Goal: Transaction & Acquisition: Purchase product/service

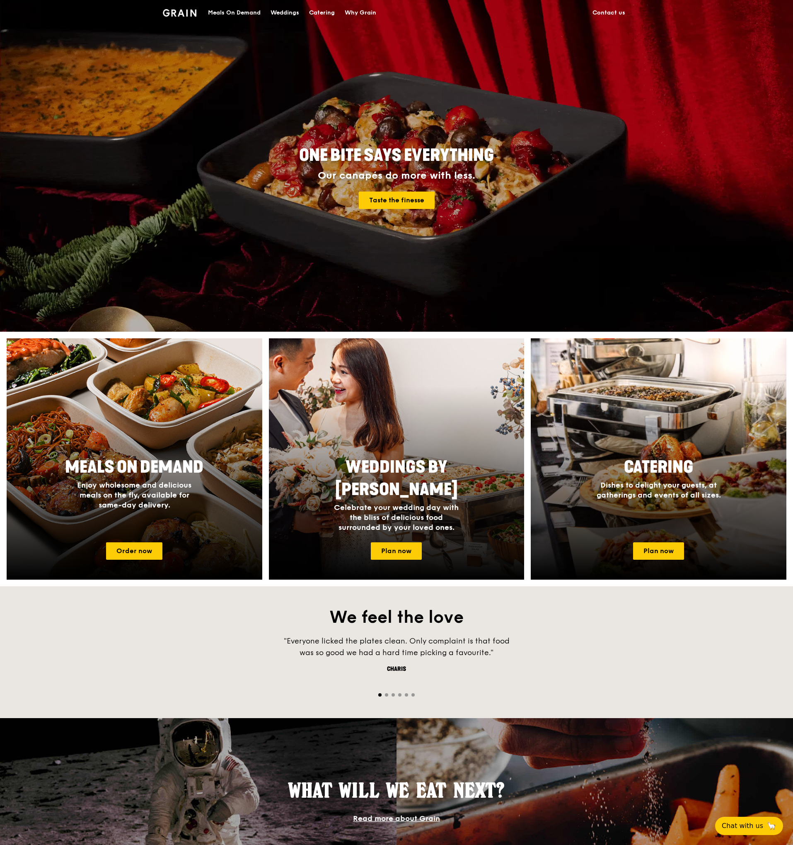
click at [250, 11] on div "Meals On Demand" at bounding box center [234, 12] width 53 height 25
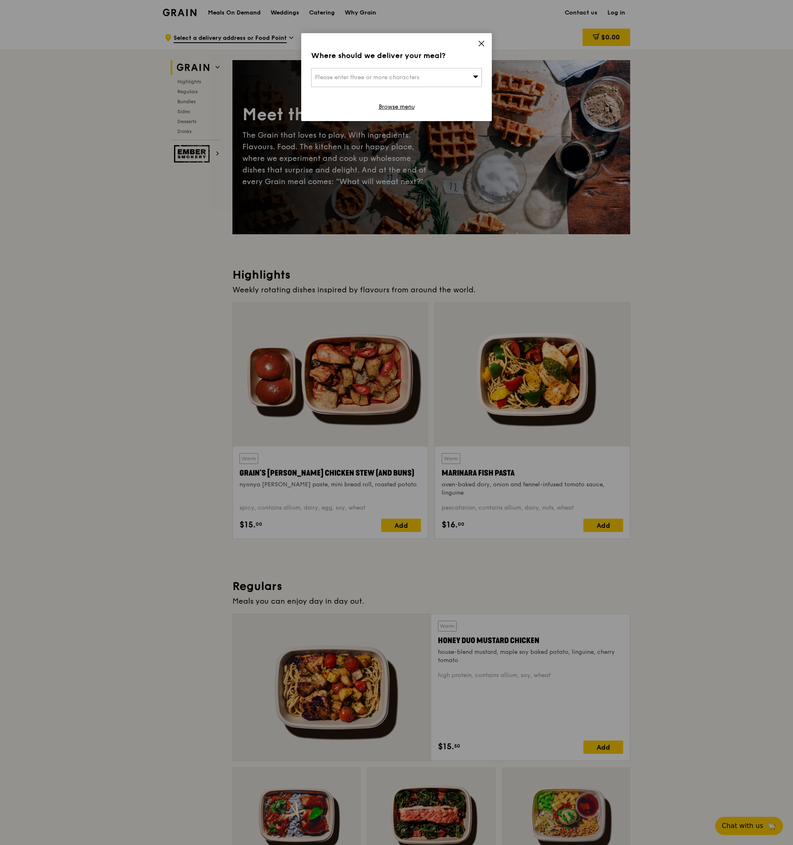
click at [481, 45] on icon at bounding box center [481, 43] width 7 height 7
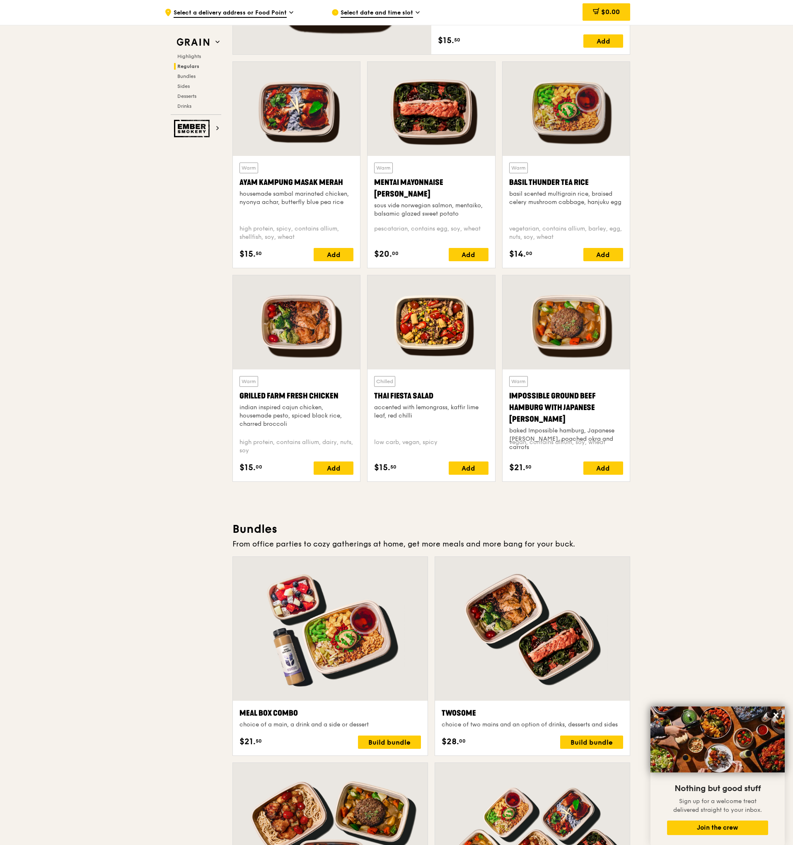
scroll to position [1064, 0]
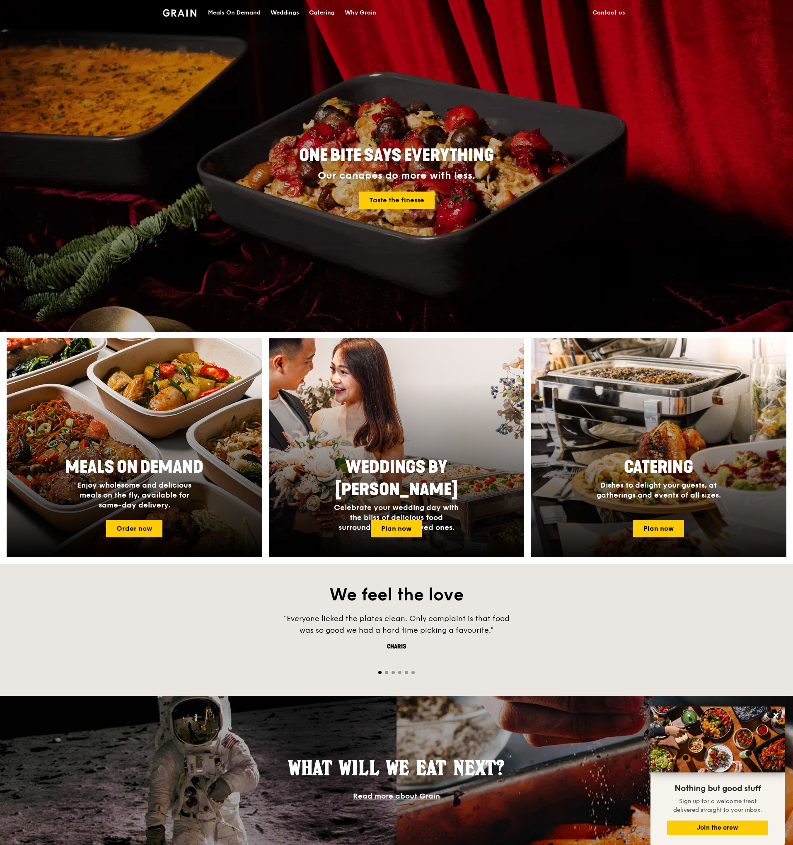
click at [611, 507] on div "Catering Dishes to delight your guests, at gatherings and events of all sizes." at bounding box center [659, 483] width 256 height 61
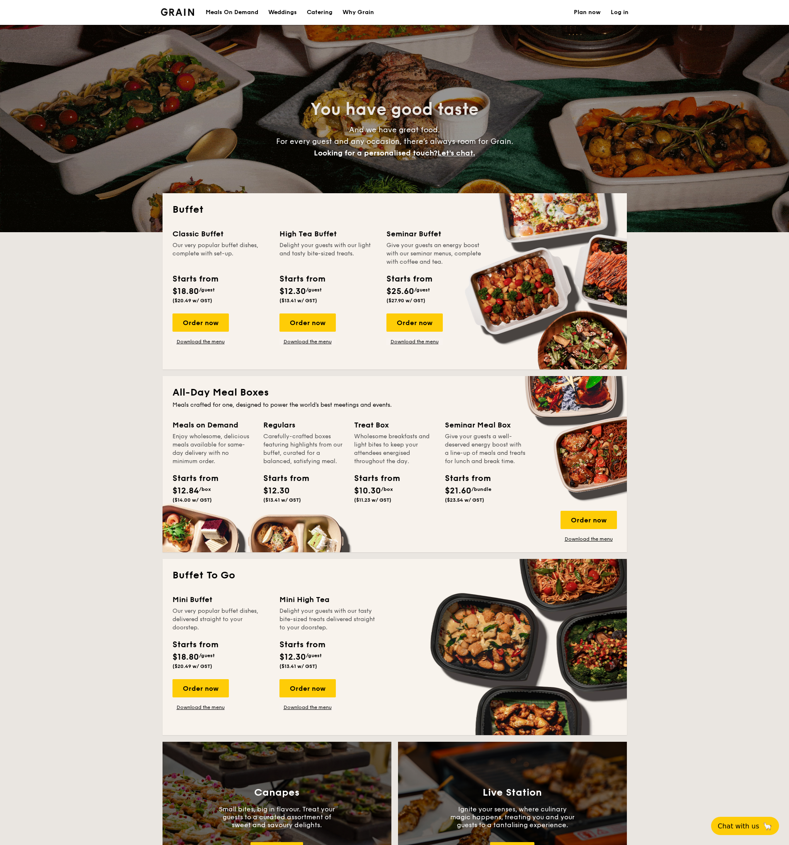
select select
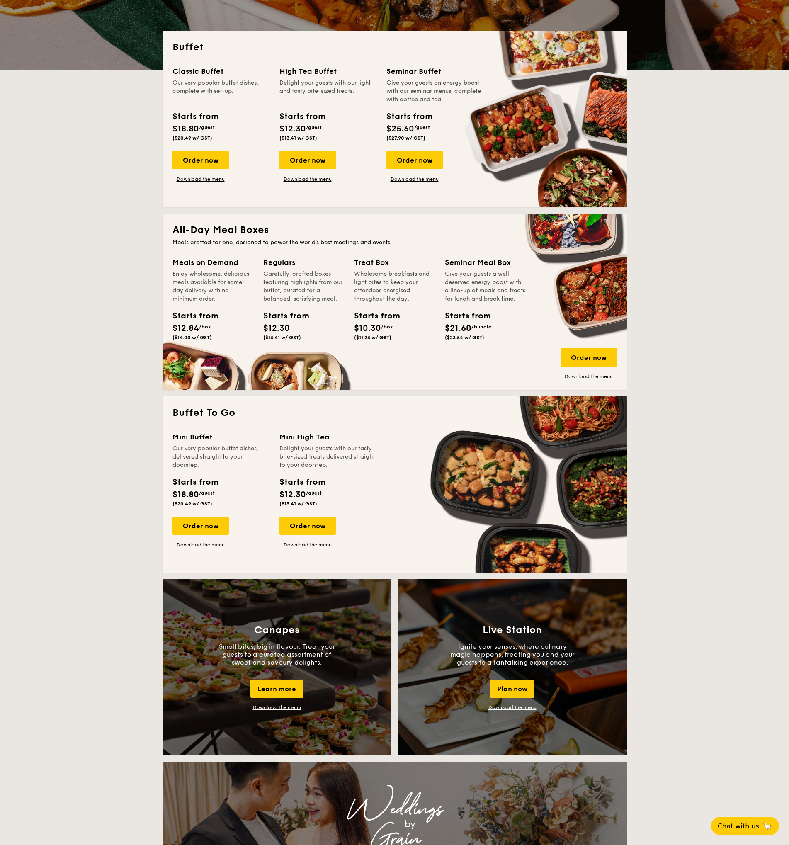
scroll to position [97, 0]
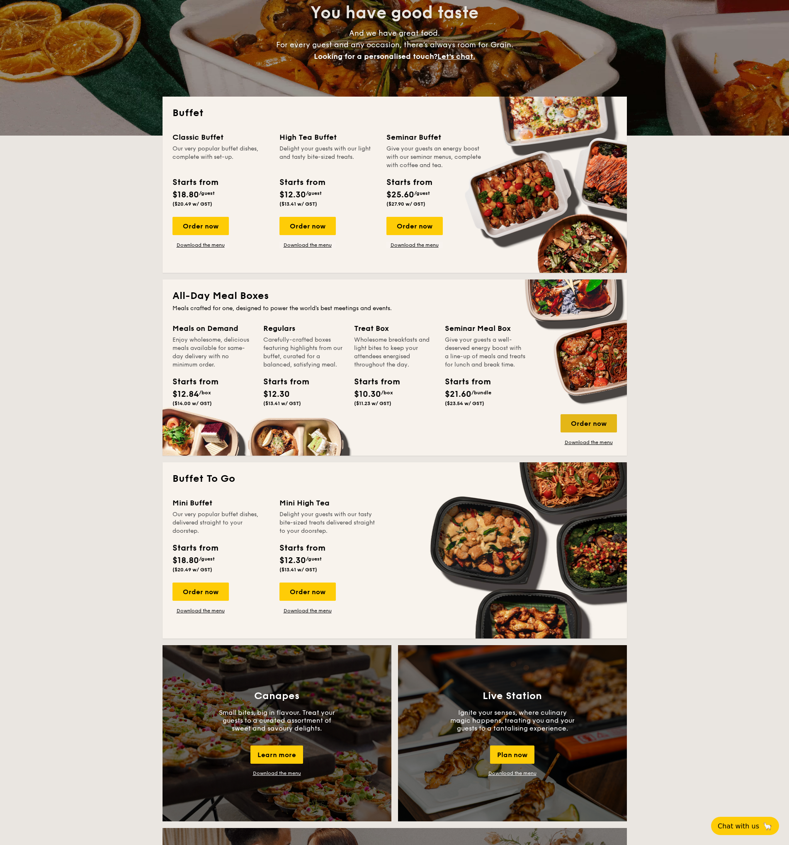
click at [594, 419] on div "Order now" at bounding box center [588, 423] width 56 height 18
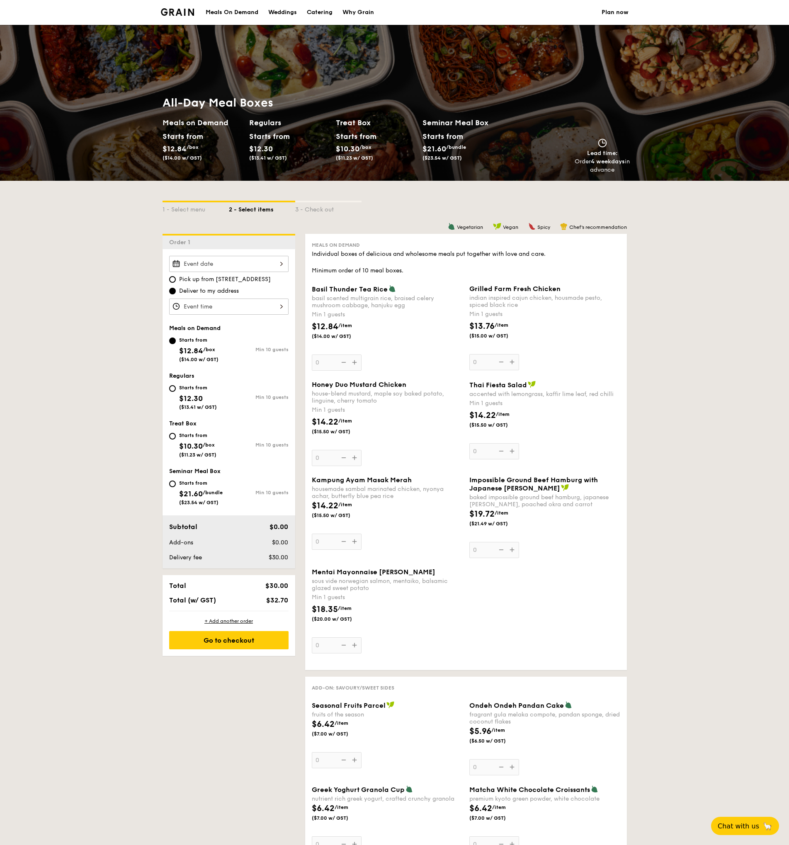
select select
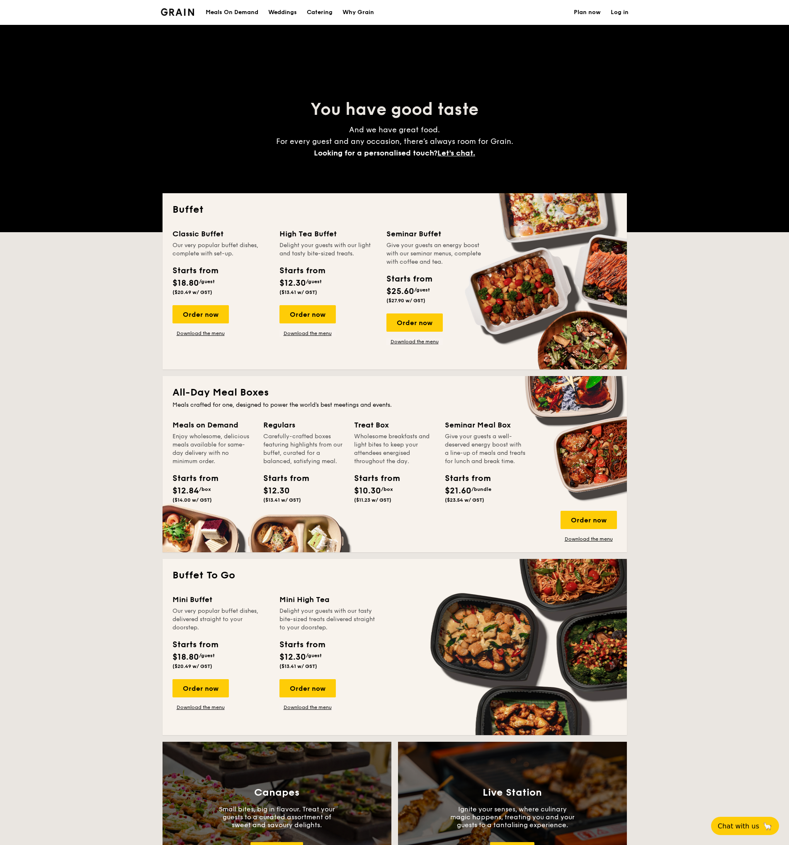
scroll to position [97, 0]
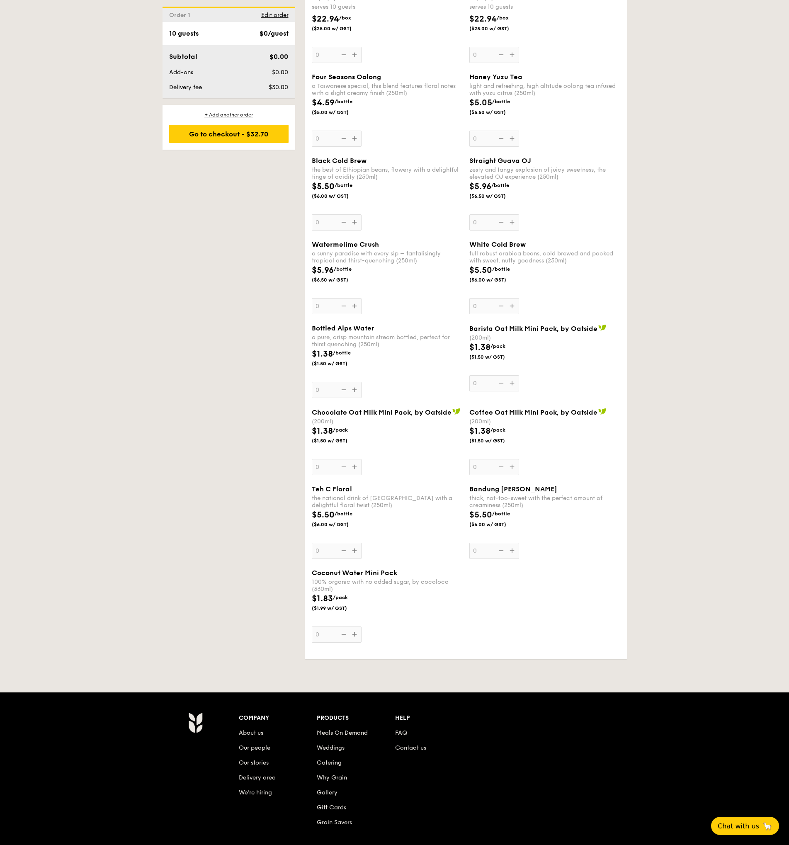
scroll to position [97, 0]
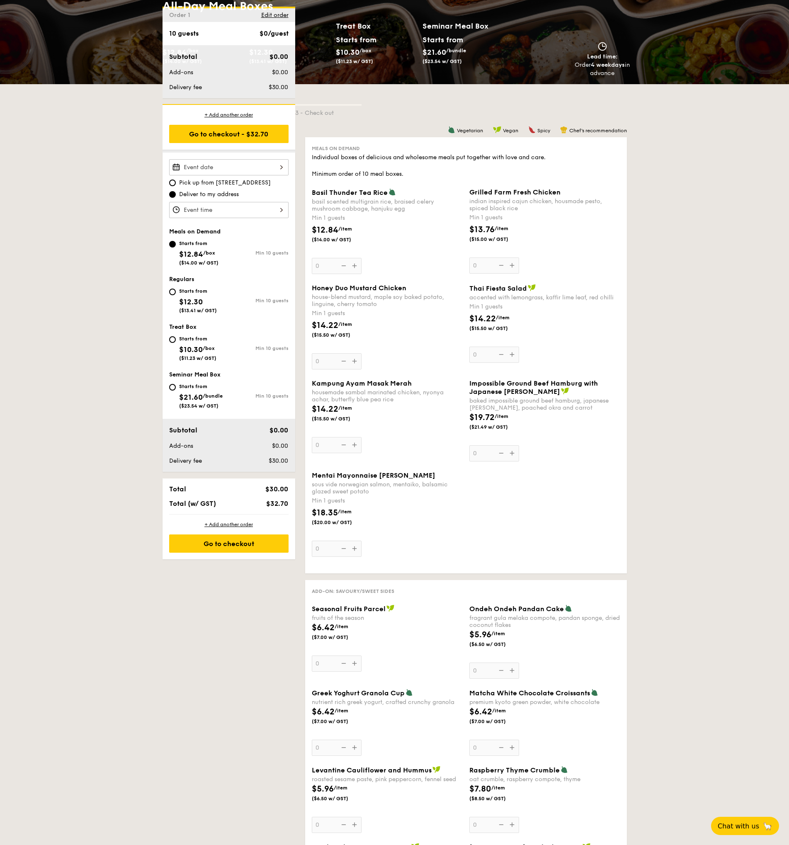
select select
